Goal: Task Accomplishment & Management: Complete application form

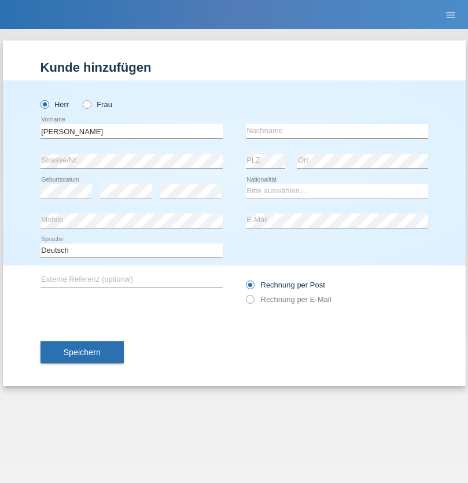
type input "Danijel"
click at [337, 131] on input "text" at bounding box center [337, 131] width 182 height 14
type input "Trajkovic"
select select "AT"
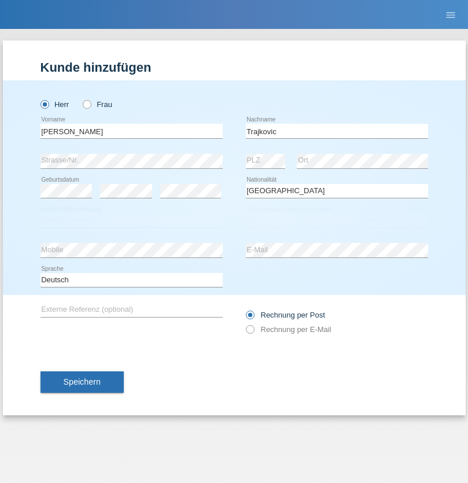
select select "C"
select select "01"
select select "02"
select select "2021"
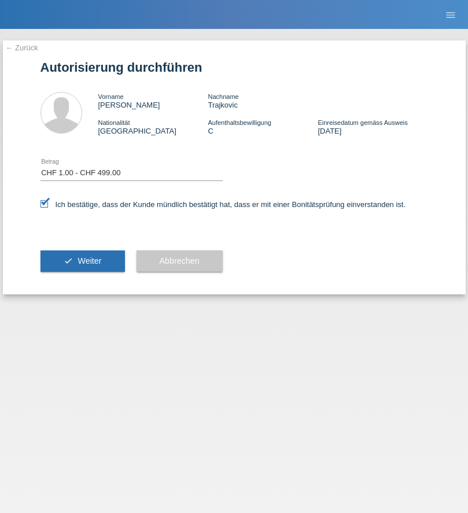
select select "1"
click at [82, 261] on span "Weiter" at bounding box center [90, 260] width 24 height 9
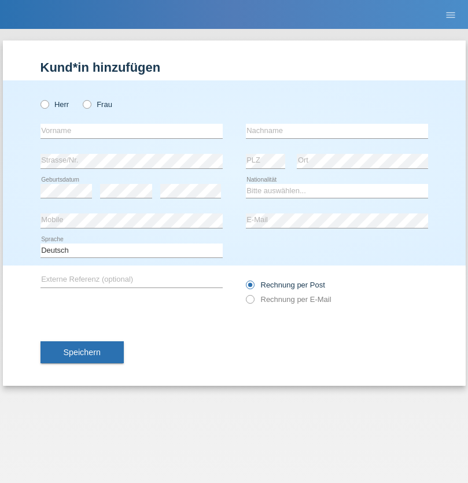
radio input "true"
click at [131, 131] on input "text" at bounding box center [131, 131] width 182 height 14
type input "Ganaj"
click at [337, 131] on input "text" at bounding box center [337, 131] width 182 height 14
type input "Fadil"
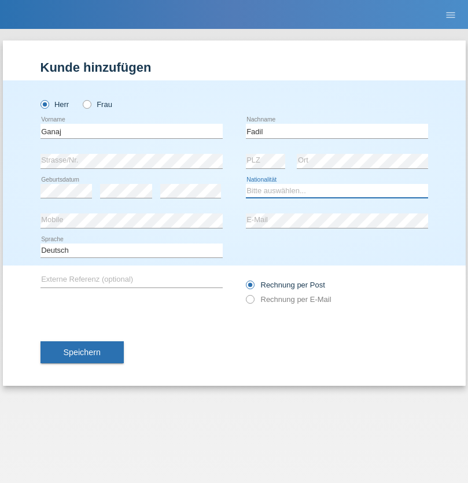
select select "XK"
select select "C"
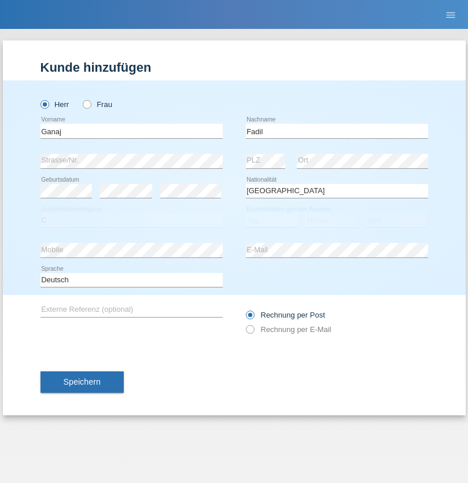
select select "11"
select select "08"
select select "2021"
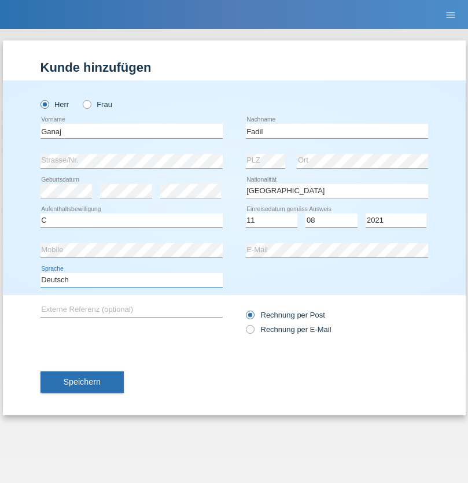
select select "en"
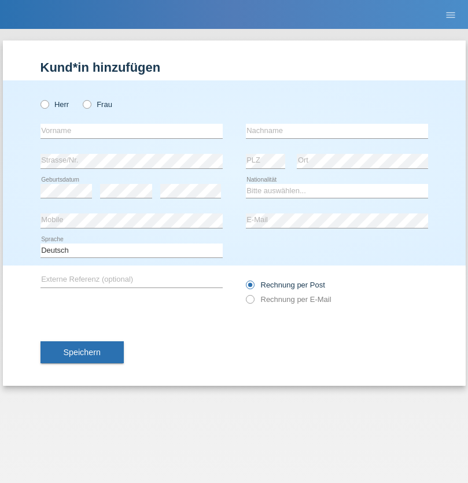
radio input "true"
click at [131, 131] on input "text" at bounding box center [131, 131] width 182 height 14
type input "[PERSON_NAME]"
click at [337, 131] on input "text" at bounding box center [337, 131] width 182 height 14
type input "Muja"
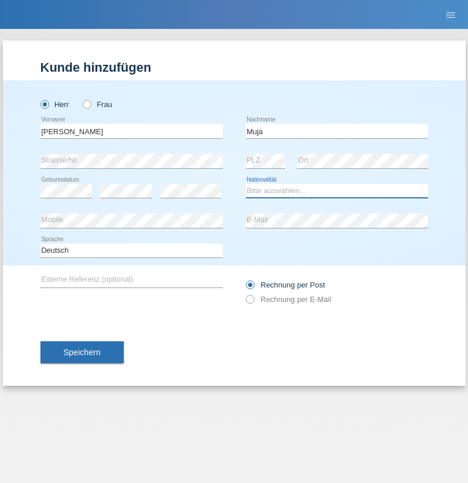
select select "XK"
select select "C"
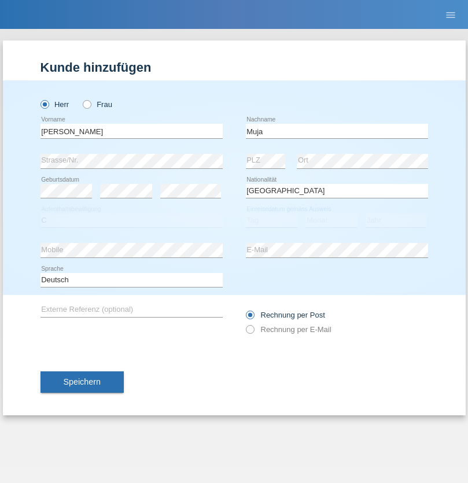
select select "03"
select select "07"
select select "2021"
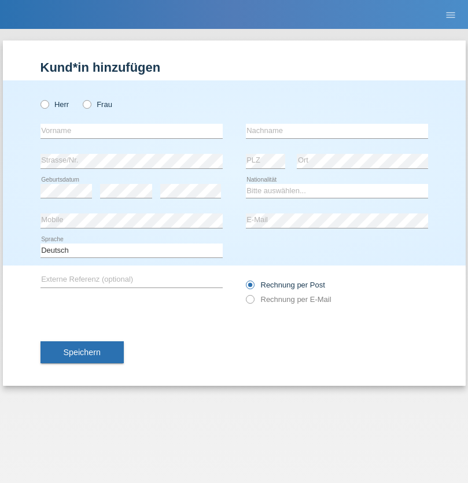
radio input "true"
click at [131, 131] on input "text" at bounding box center [131, 131] width 182 height 14
type input "Thomas"
click at [337, 131] on input "text" at bounding box center [337, 131] width 182 height 14
type input "Berger"
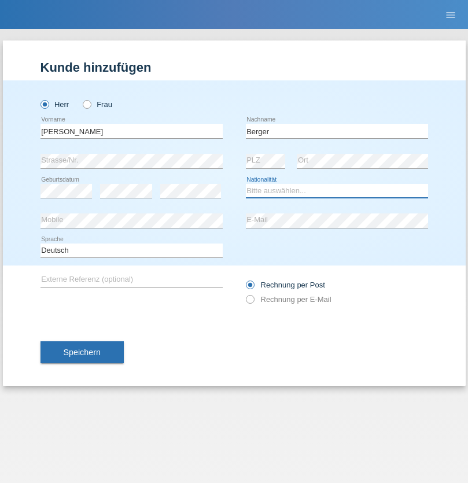
select select "CH"
radio input "true"
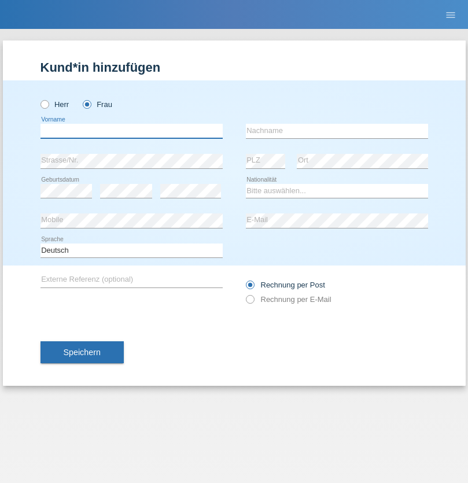
click at [131, 131] on input "text" at bounding box center [131, 131] width 182 height 14
type input "Teixeira da Silva Moço"
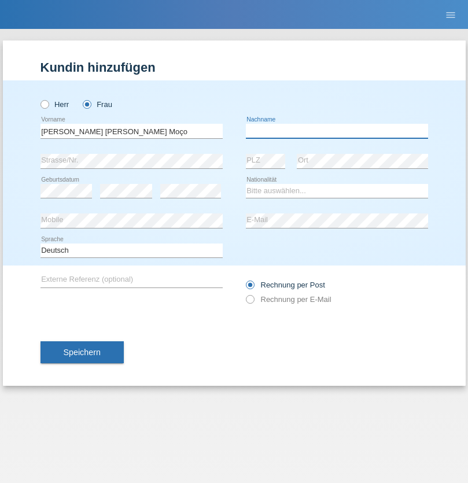
click at [337, 131] on input "text" at bounding box center [337, 131] width 182 height 14
type input "Paula"
select select "PT"
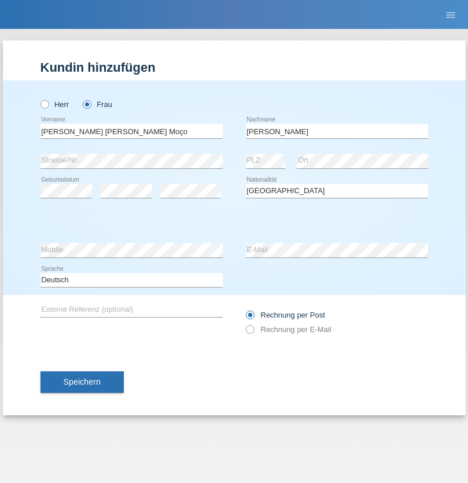
select select "C"
select select "28"
select select "03"
select select "2005"
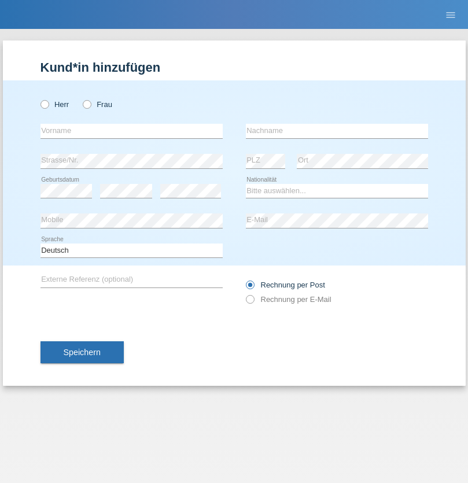
radio input "true"
click at [131, 131] on input "text" at bounding box center [131, 131] width 182 height 14
type input "[PERSON_NAME]"
click at [337, 131] on input "text" at bounding box center [337, 131] width 182 height 14
type input "Fricker"
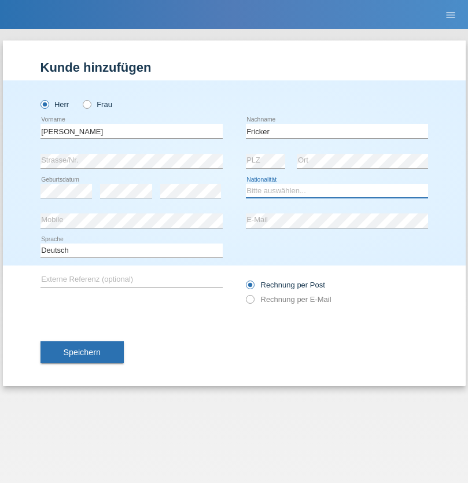
select select "CH"
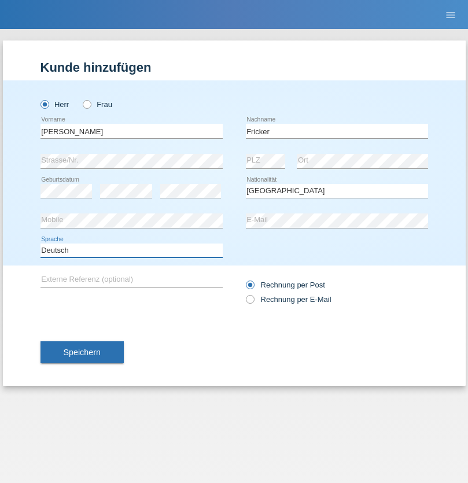
select select "en"
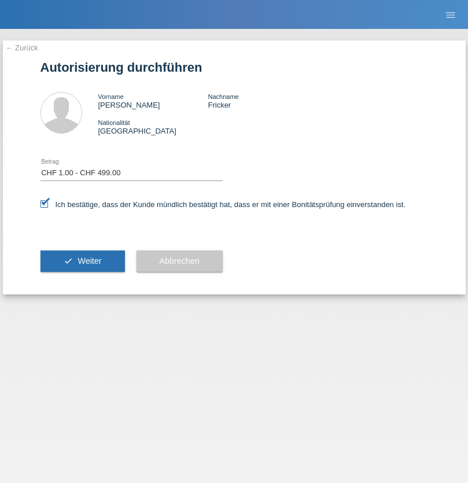
select select "1"
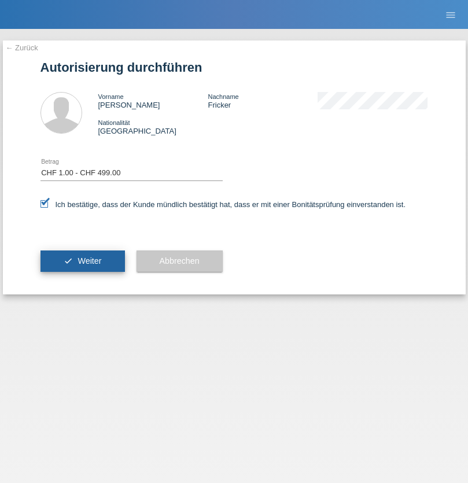
click at [82, 261] on span "Weiter" at bounding box center [90, 260] width 24 height 9
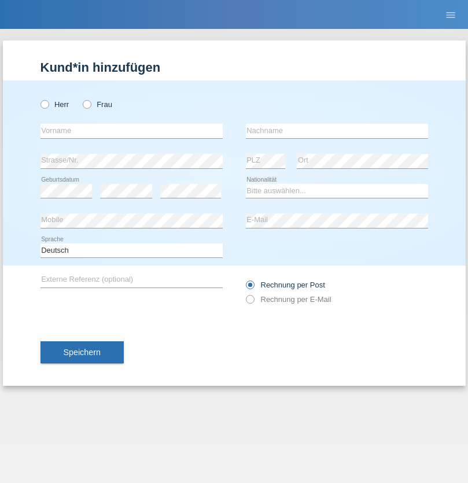
radio input "true"
click at [131, 131] on input "text" at bounding box center [131, 131] width 182 height 14
type input "Momand"
click at [337, 131] on input "text" at bounding box center [337, 131] width 182 height 14
type input "Azmat"
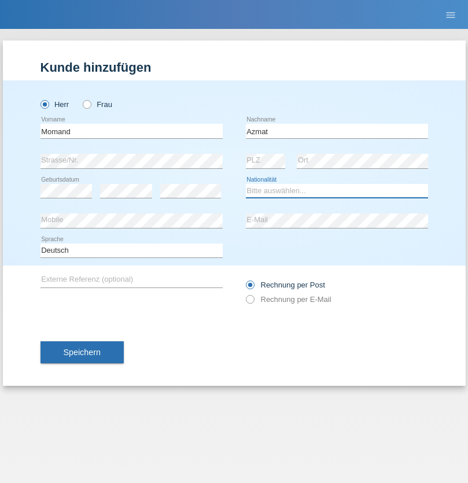
select select "CH"
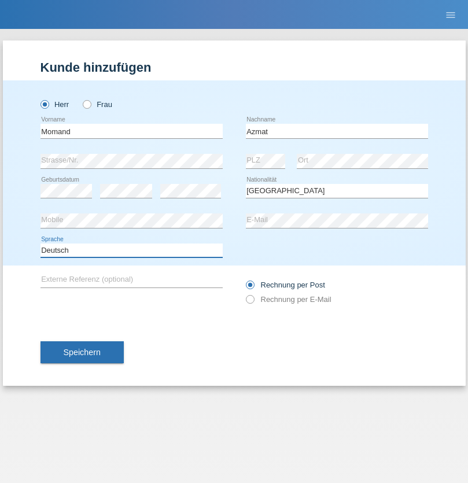
select select "en"
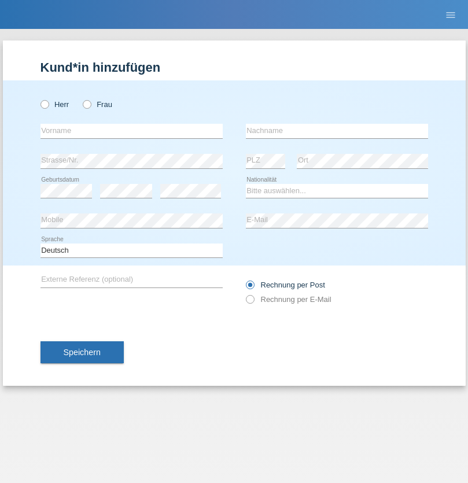
radio input "true"
click at [131, 131] on input "text" at bounding box center [131, 131] width 182 height 14
type input "[PERSON_NAME]"
click at [337, 131] on input "text" at bounding box center [337, 131] width 182 height 14
type input "Theurillat"
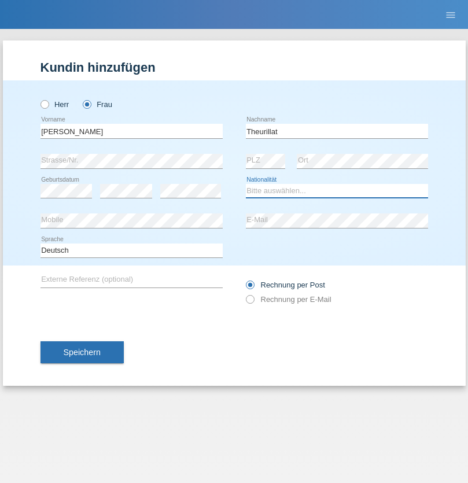
select select "CH"
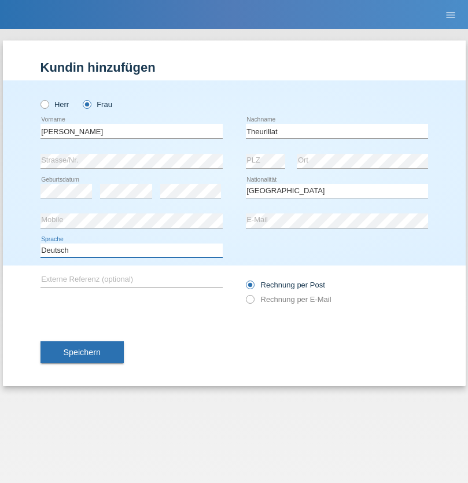
select select "en"
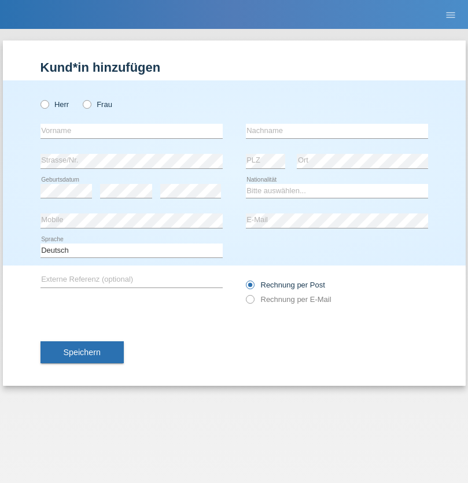
radio input "true"
click at [131, 131] on input "text" at bounding box center [131, 131] width 182 height 14
type input "Jack"
click at [337, 131] on input "text" at bounding box center [337, 131] width 182 height 14
type input "Graf"
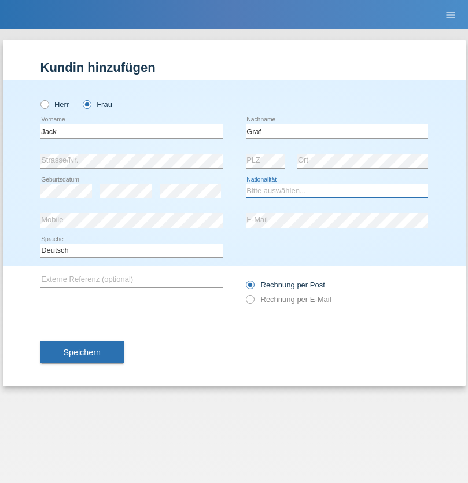
select select "CH"
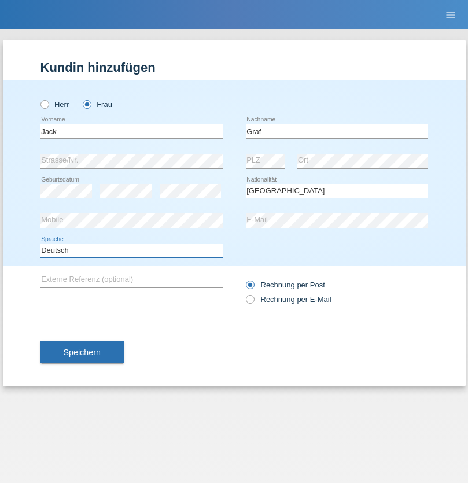
select select "en"
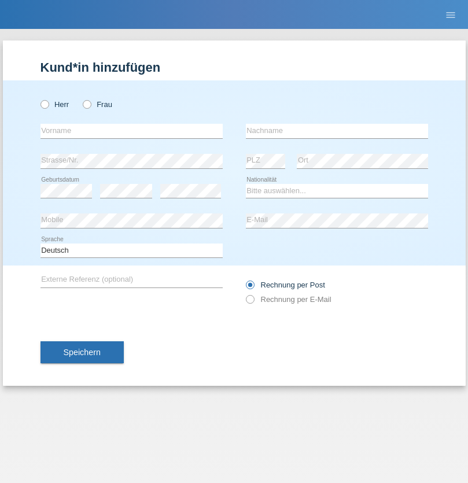
radio input "true"
click at [131, 131] on input "text" at bounding box center [131, 131] width 182 height 14
type input "Teklay"
click at [337, 131] on input "text" at bounding box center [337, 131] width 182 height 14
type input "Fiori"
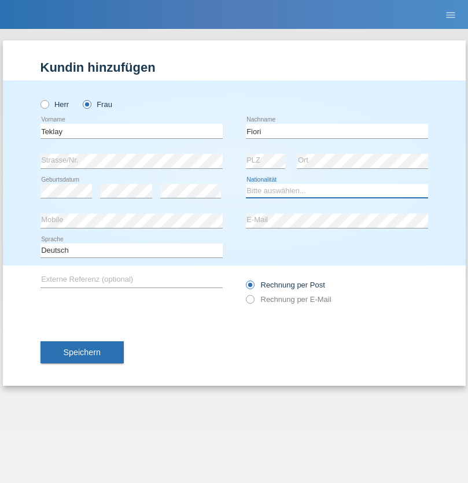
select select "ER"
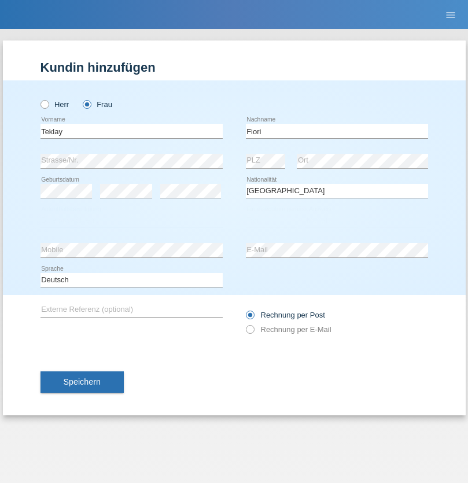
select select "C"
select select "11"
select select "08"
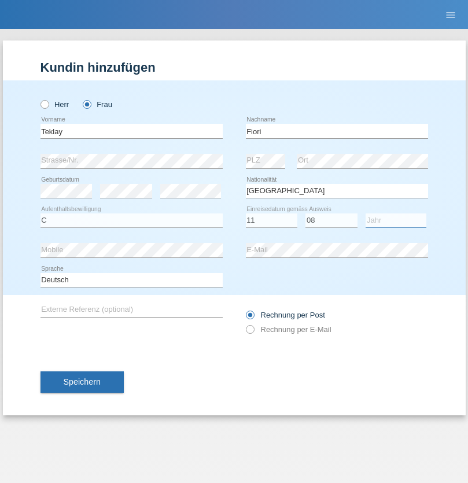
select select "2021"
select select "en"
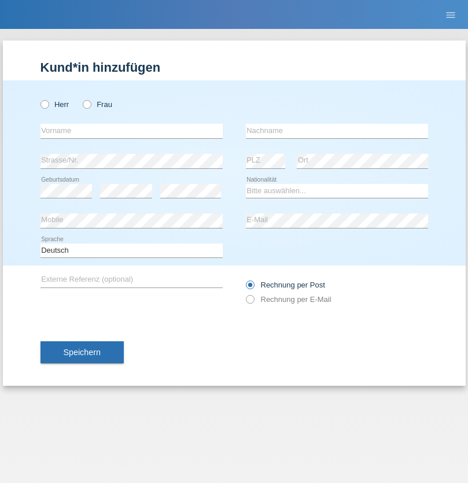
radio input "true"
click at [131, 131] on input "text" at bounding box center [131, 131] width 182 height 14
type input "Sadia"
click at [337, 131] on input "text" at bounding box center [337, 131] width 182 height 14
type input "Nejmaoui"
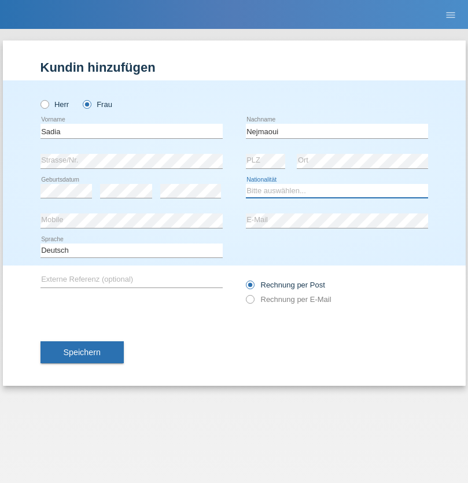
select select "MA"
select select "C"
select select "01"
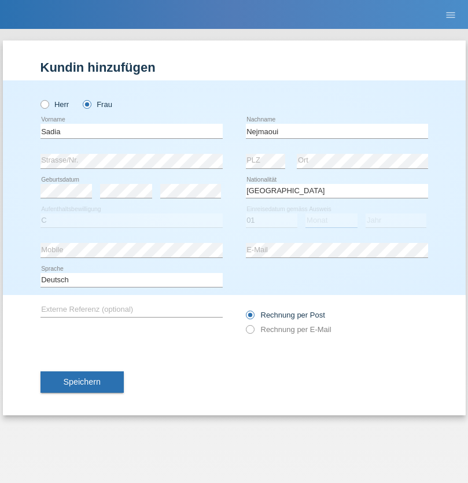
select select "06"
select select "1964"
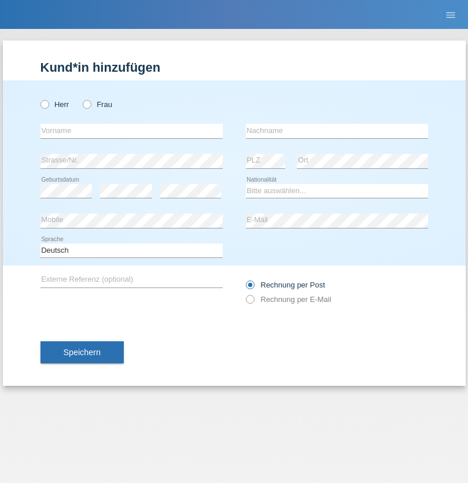
radio input "true"
click at [131, 131] on input "text" at bounding box center [131, 131] width 182 height 14
type input "[PERSON_NAME]"
click at [337, 131] on input "text" at bounding box center [337, 131] width 182 height 14
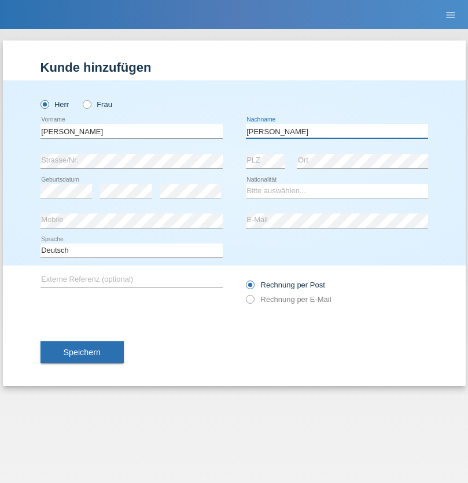
type input "Nobrega"
select select "CH"
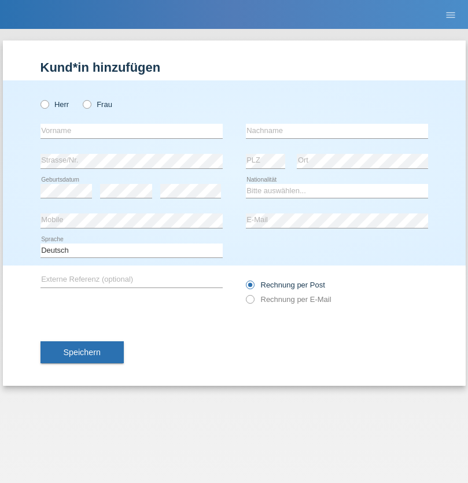
radio input "true"
click at [131, 131] on input "text" at bounding box center [131, 131] width 182 height 14
type input "Thivagaran"
click at [337, 131] on input "text" at bounding box center [337, 131] width 182 height 14
type input "Selvanayagam"
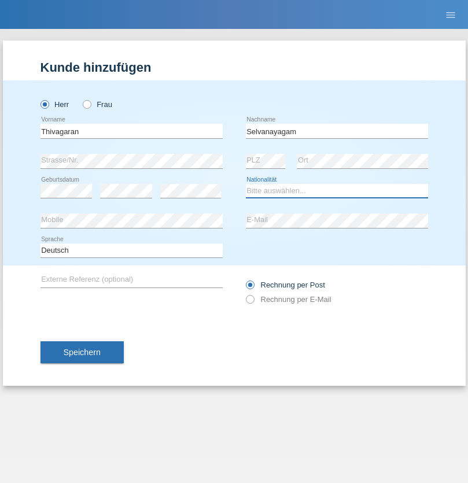
select select "LK"
select select "C"
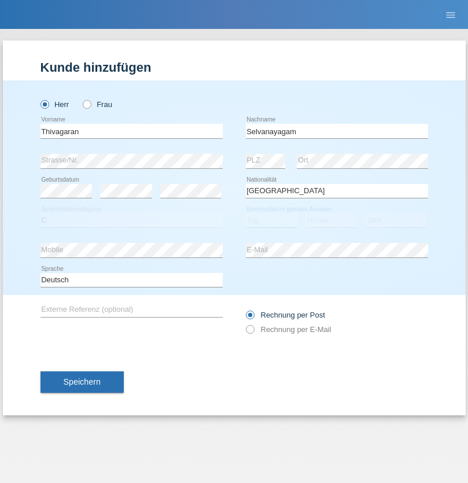
select select "23"
select select "03"
select select "2021"
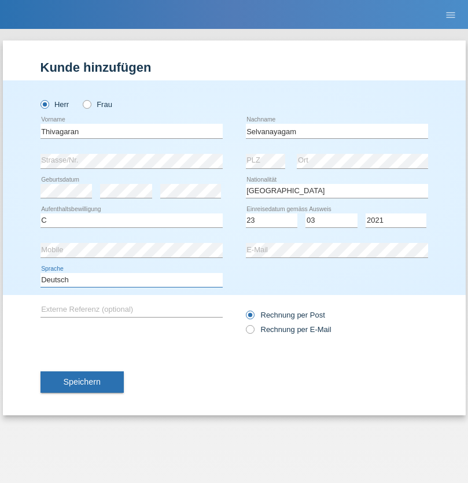
select select "en"
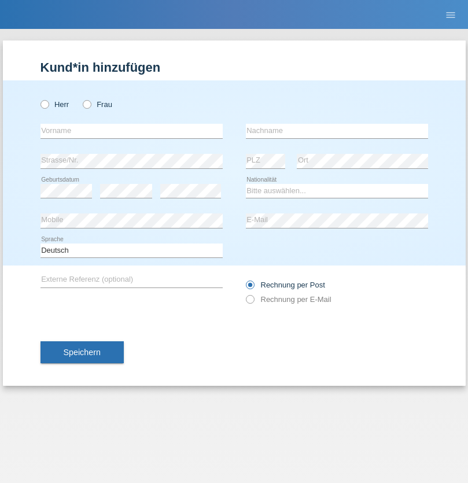
radio input "true"
click at [131, 131] on input "text" at bounding box center [131, 131] width 182 height 14
type input "[PERSON_NAME]"
click at [337, 131] on input "text" at bounding box center [337, 131] width 182 height 14
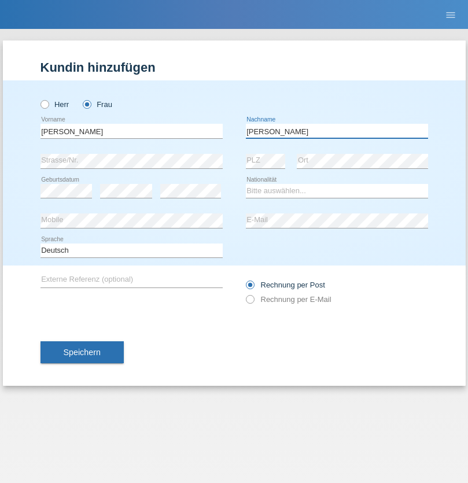
type input "Keller"
select select "CH"
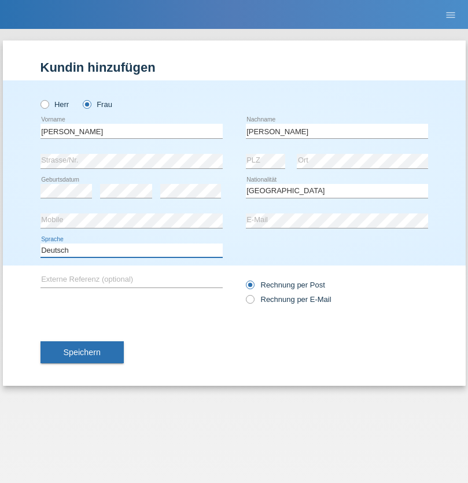
select select "en"
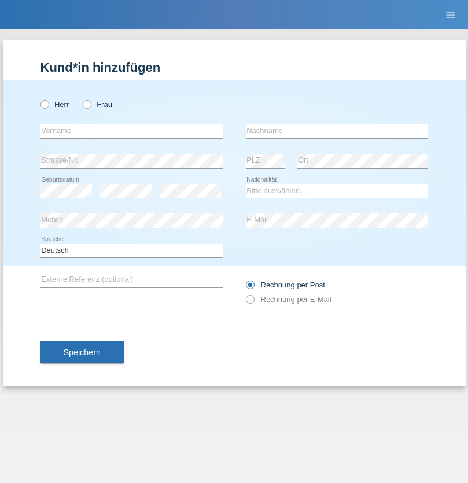
radio input "true"
click at [131, 131] on input "text" at bounding box center [131, 131] width 182 height 14
type input "Tymur"
click at [337, 131] on input "text" at bounding box center [337, 131] width 182 height 14
type input "[PERSON_NAME]"
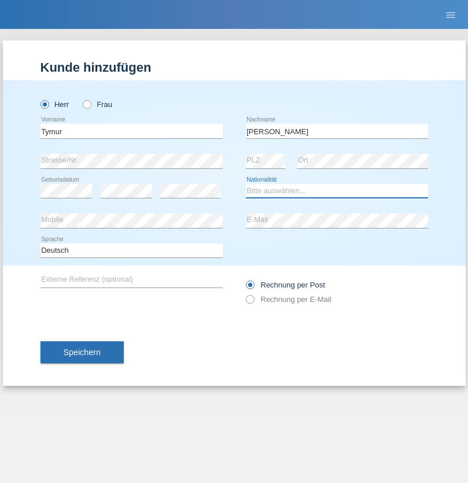
select select "UA"
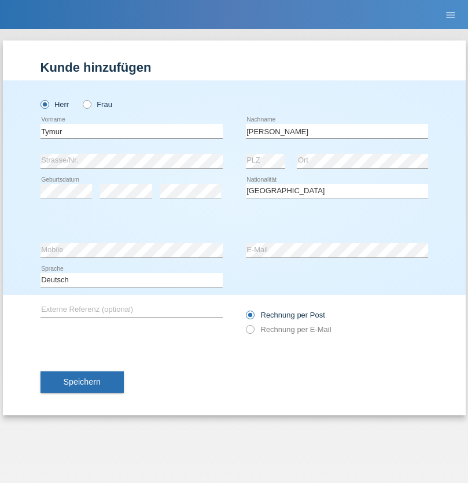
select select "C"
select select "20"
select select "08"
select select "2021"
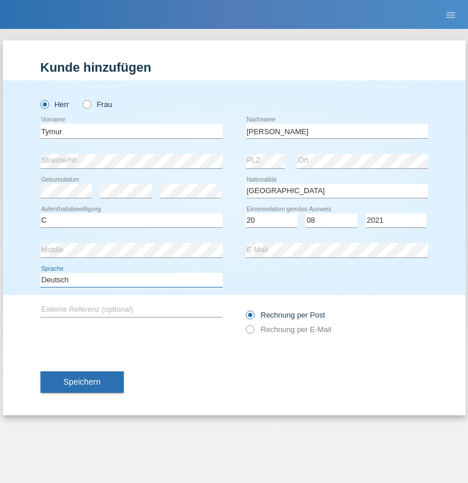
select select "en"
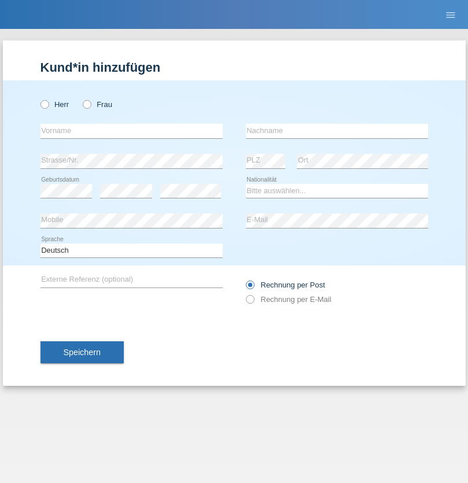
radio input "true"
click at [131, 131] on input "text" at bounding box center [131, 131] width 182 height 14
type input "Tymur"
click at [337, 131] on input "text" at bounding box center [337, 131] width 182 height 14
type input "Hunderchuj"
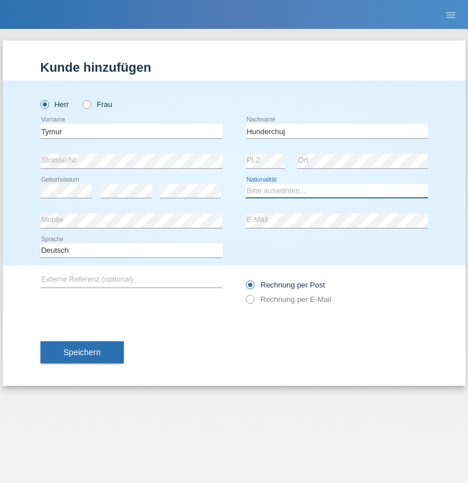
select select "UA"
select select "C"
select select "20"
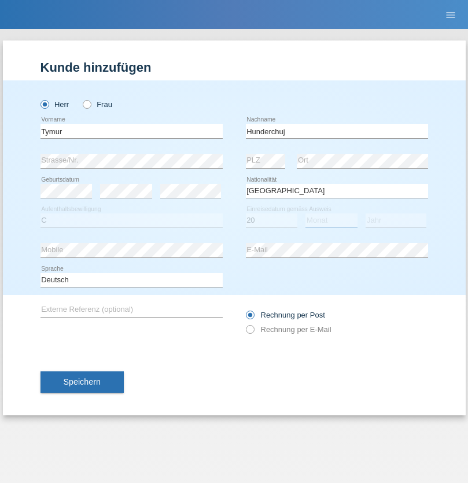
select select "08"
select select "2021"
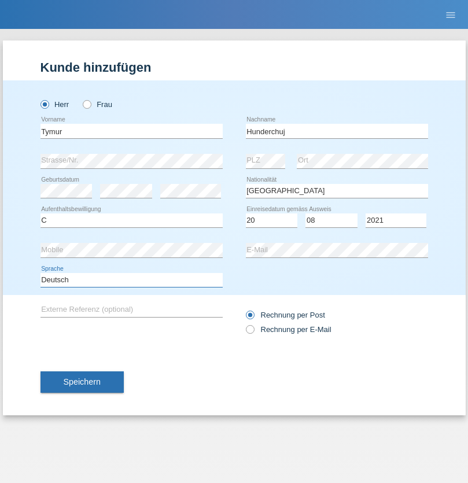
select select "en"
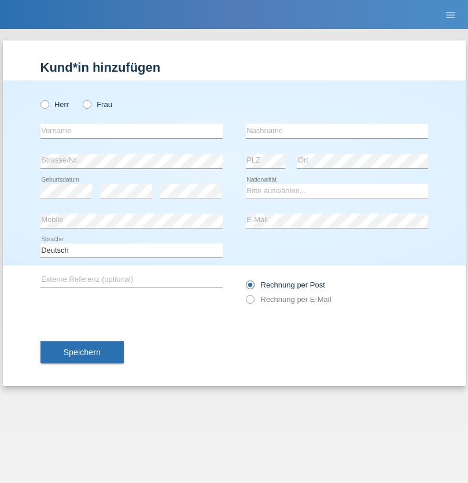
radio input "true"
click at [131, 131] on input "text" at bounding box center [131, 131] width 182 height 14
type input "[PERSON_NAME]"
click at [337, 131] on input "text" at bounding box center [337, 131] width 182 height 14
type input "Tropp"
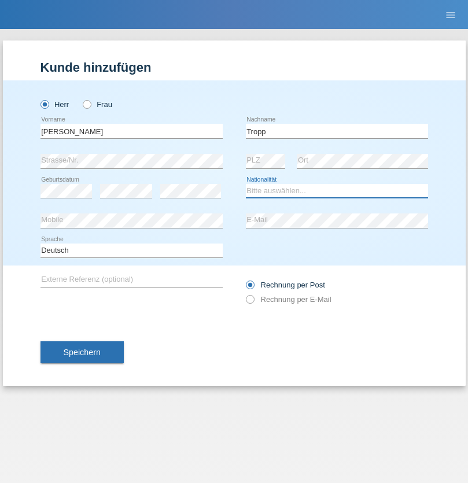
select select "SK"
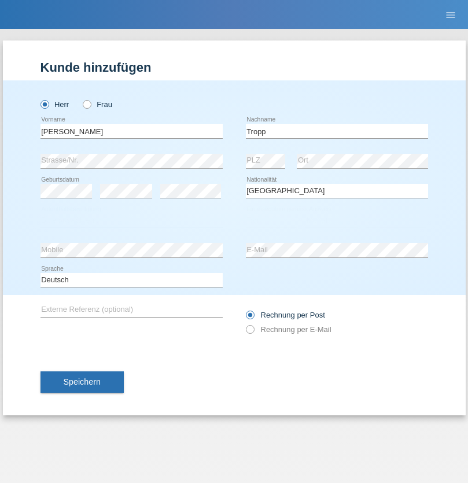
select select "C"
select select "11"
select select "08"
select select "2021"
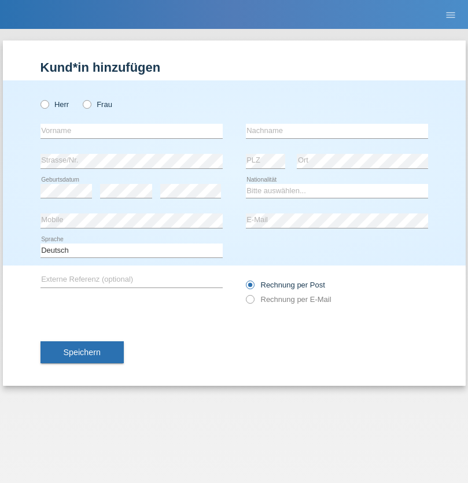
radio input "true"
click at [131, 131] on input "text" at bounding box center [131, 131] width 182 height 14
type input "[PERSON_NAME]"
click at [337, 131] on input "text" at bounding box center [337, 131] width 182 height 14
type input "Ringle"
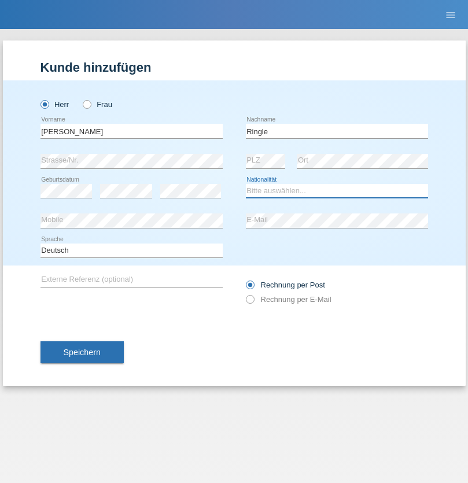
select select "DE"
select select "C"
select select "06"
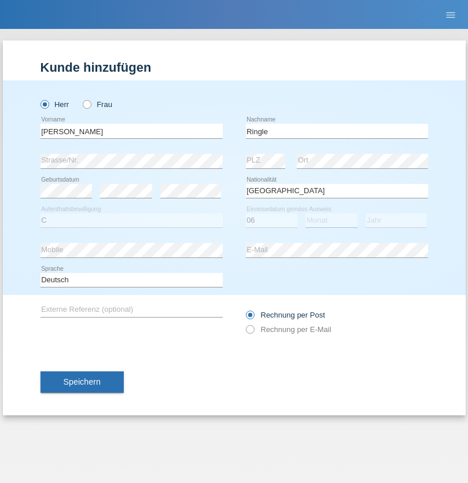
select select "01"
select select "2021"
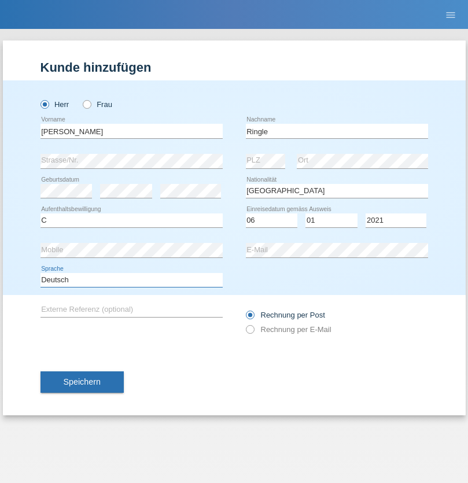
select select "en"
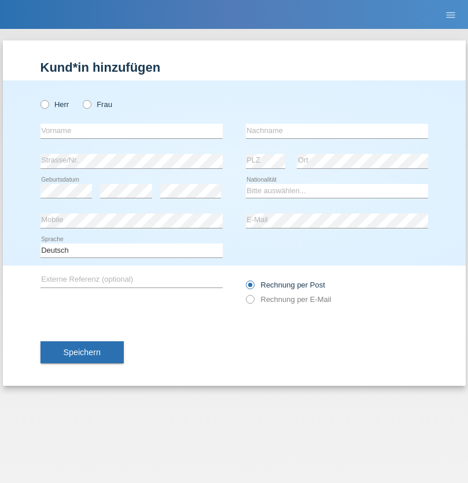
radio input "true"
click at [131, 131] on input "text" at bounding box center [131, 131] width 182 height 14
type input "Junior"
click at [337, 131] on input "text" at bounding box center [337, 131] width 182 height 14
type input "[PERSON_NAME]"
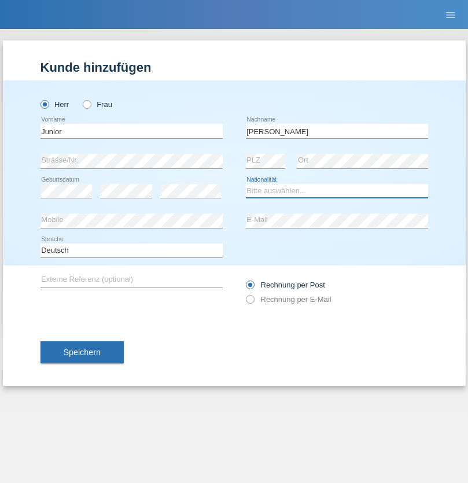
select select "CH"
radio input "true"
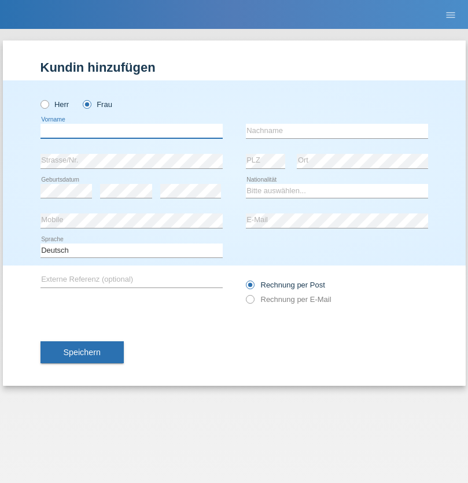
click at [131, 131] on input "text" at bounding box center [131, 131] width 182 height 14
type input "Maria Fernanda"
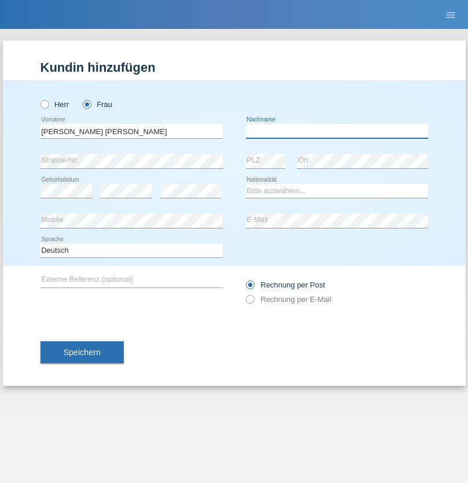
click at [337, 131] on input "text" at bounding box center [337, 131] width 182 height 14
type input "Knusel Campillo"
select select "CH"
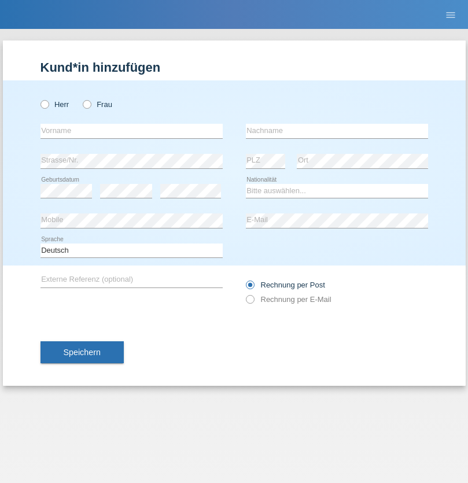
radio input "true"
click at [131, 131] on input "text" at bounding box center [131, 131] width 182 height 14
type input "Beqiri"
click at [337, 131] on input "text" at bounding box center [337, 131] width 182 height 14
type input "Shpresa"
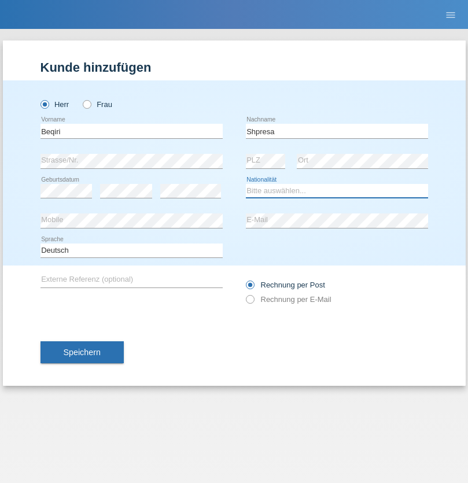
select select "XK"
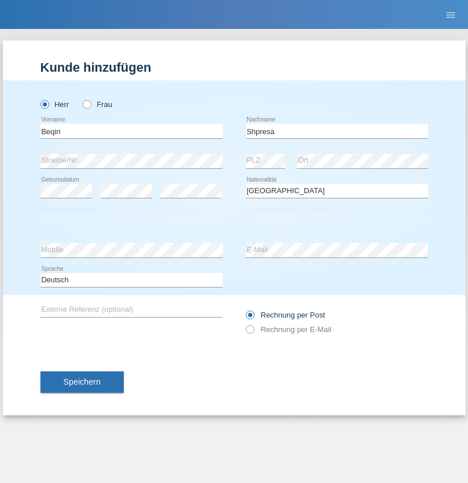
select select "C"
select select "08"
select select "02"
select select "1979"
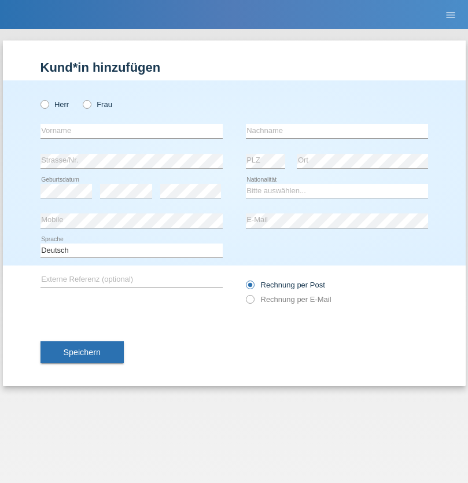
radio input "true"
click at [131, 131] on input "text" at bounding box center [131, 131] width 182 height 14
type input "[PERSON_NAME]"
click at [337, 131] on input "text" at bounding box center [337, 131] width 182 height 14
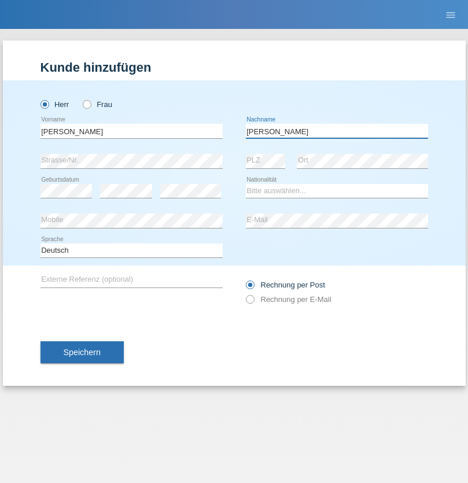
type input "[PERSON_NAME]"
select select "CH"
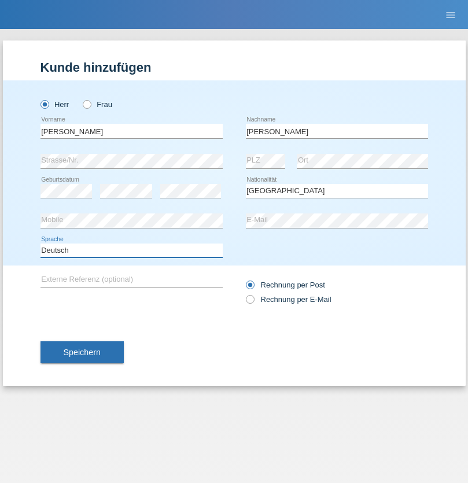
select select "en"
